Goal: Book appointment/travel/reservation

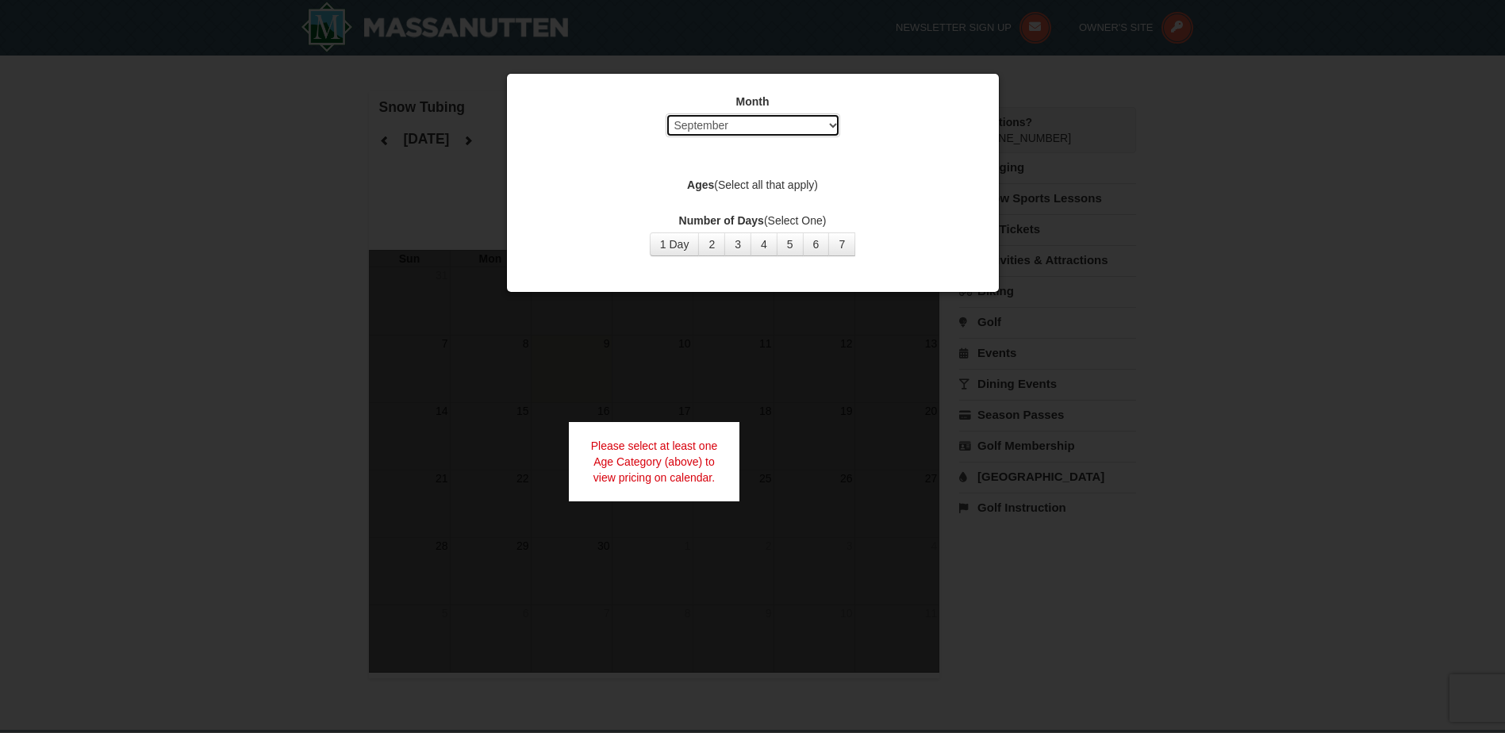
click at [787, 122] on select "Select September October November December January February March April May Jun…" at bounding box center [752, 125] width 175 height 24
select select "12"
click at [665, 113] on select "Select September October November December January February March April May Jun…" at bounding box center [752, 125] width 175 height 24
click at [677, 247] on button "1 Day" at bounding box center [675, 244] width 50 height 24
click at [650, 232] on button "1 Day" at bounding box center [675, 244] width 50 height 24
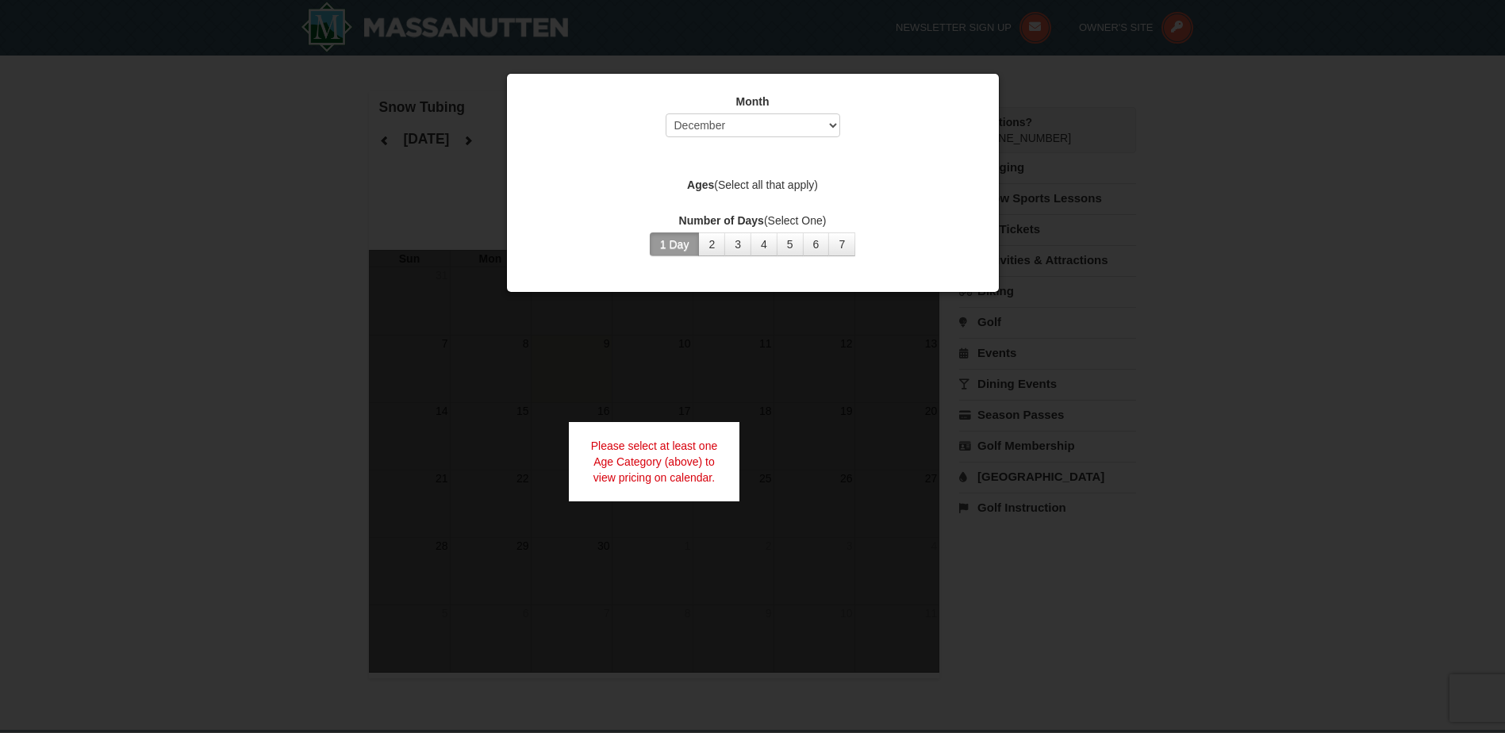
click at [758, 187] on label "Ages (Select all that apply)" at bounding box center [753, 185] width 452 height 16
click at [694, 415] on div at bounding box center [752, 366] width 1505 height 733
click at [761, 183] on label "Ages (Select all that apply)" at bounding box center [753, 185] width 452 height 16
click at [823, 128] on select "Select September October November December January February March April May Jun…" at bounding box center [752, 125] width 175 height 24
select select "12"
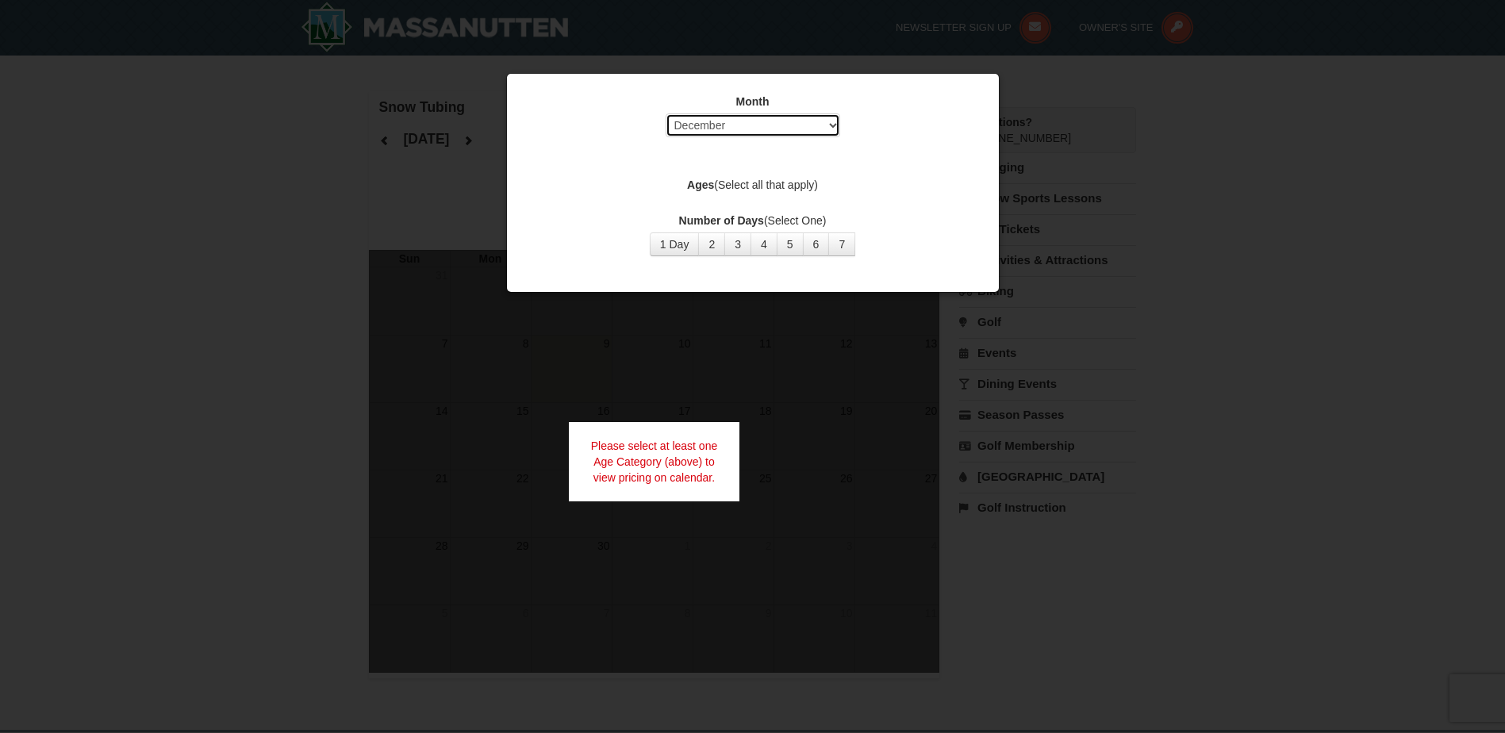
click at [665, 113] on select "Select September October November December January February March April May Jun…" at bounding box center [752, 125] width 175 height 24
click at [665, 246] on button "1 Day" at bounding box center [675, 244] width 50 height 24
click at [765, 188] on label "Ages (Select all that apply)" at bounding box center [753, 185] width 452 height 16
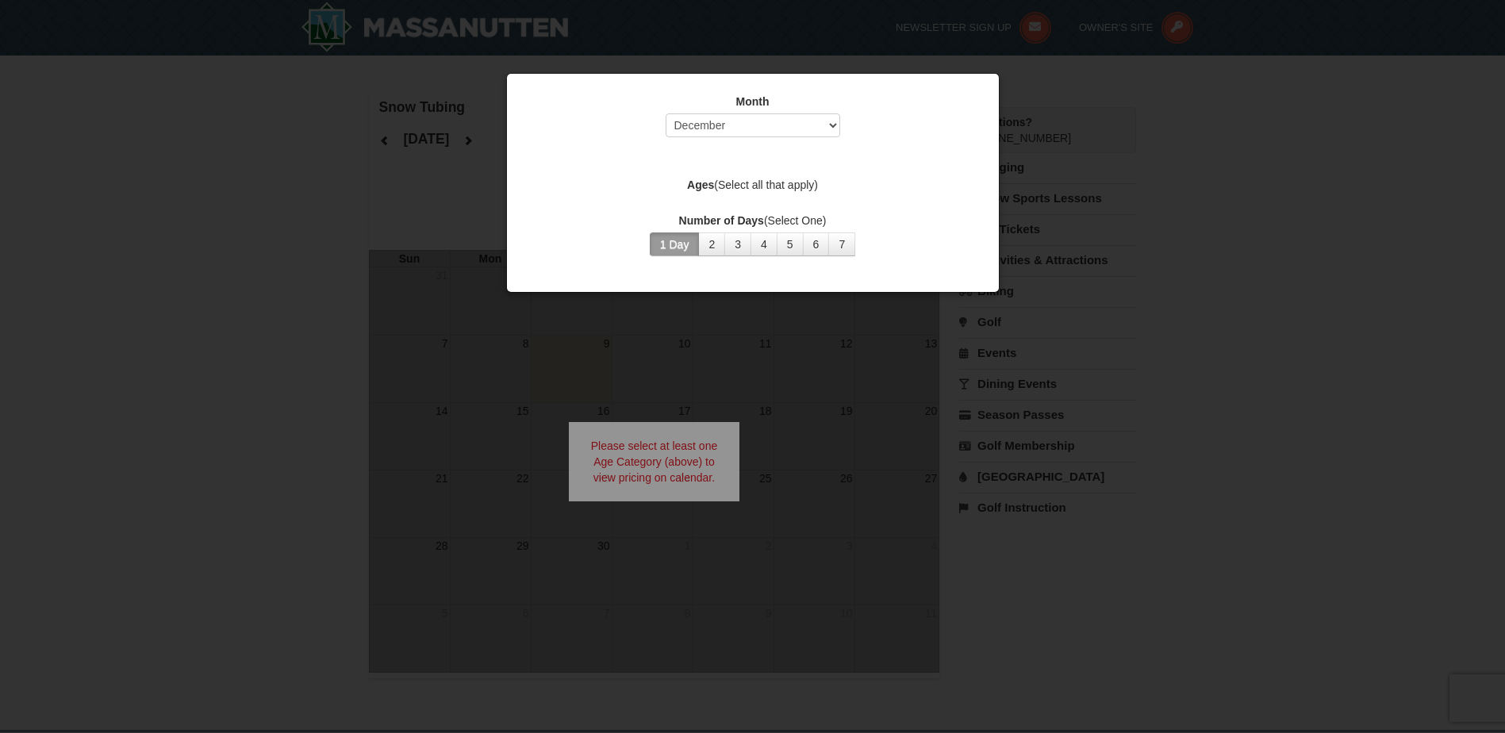
click at [792, 178] on label "Ages (Select all that apply)" at bounding box center [753, 185] width 452 height 16
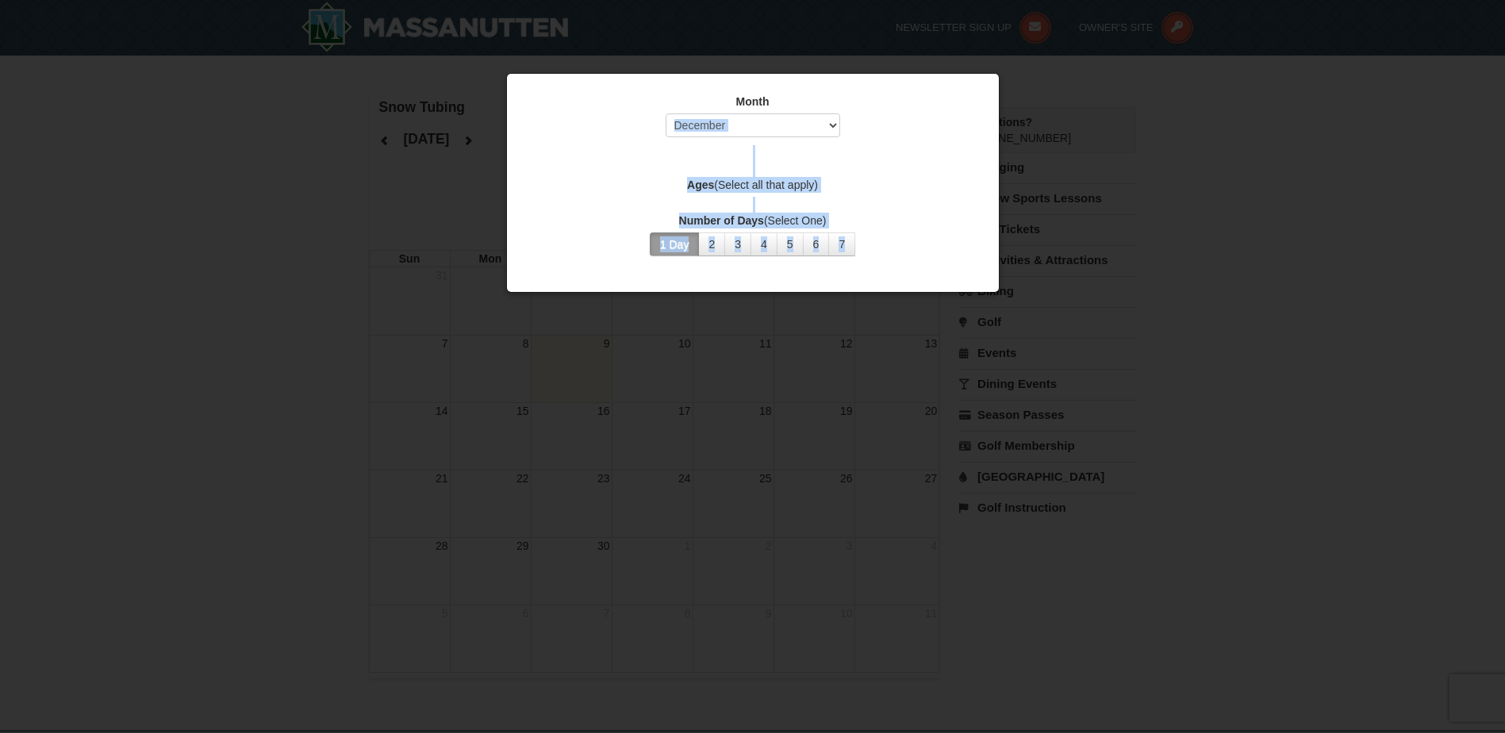
drag, startPoint x: 874, startPoint y: 98, endPoint x: 1051, endPoint y: 221, distance: 215.4
click at [1051, 222] on body "Browser Not Supported We notice you are using a browser which will not provide …" at bounding box center [752, 555] width 1505 height 1110
drag, startPoint x: 1051, startPoint y: 221, endPoint x: 927, endPoint y: 181, distance: 129.9
click at [927, 181] on label "Ages (Select all that apply)" at bounding box center [753, 185] width 452 height 16
click at [1268, 230] on div at bounding box center [752, 366] width 1505 height 733
